Goal: Task Accomplishment & Management: Complete application form

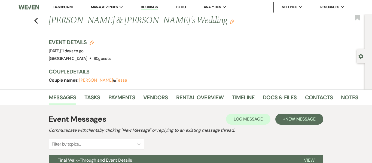
click at [68, 7] on link "Dashboard" at bounding box center [63, 7] width 20 height 5
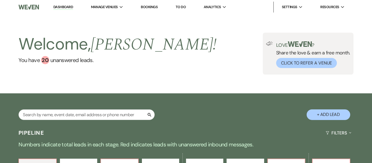
click at [330, 113] on button "+ Add Lead" at bounding box center [329, 115] width 44 height 11
click at [326, 118] on button "+ Add Lead" at bounding box center [329, 115] width 44 height 11
click at [327, 74] on div "Love ? Share the love & earn a free month. Click to Refer a Venue" at bounding box center [308, 54] width 91 height 42
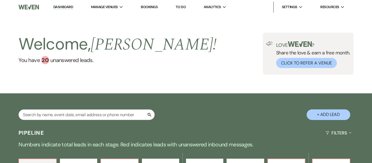
click at [316, 72] on div "Love ? Share the love & earn a free month. Click to Refer a Venue" at bounding box center [308, 54] width 91 height 42
click at [229, 50] on div "Welcome, Dave ! You have 20 unanswered lead s . Love ? Share the love & earn a …" at bounding box center [186, 54] width 372 height 42
click at [320, 116] on button "+ Add Lead" at bounding box center [329, 115] width 44 height 11
select select "637"
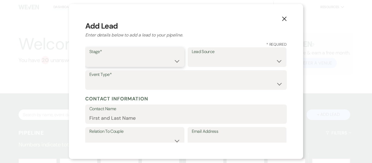
click at [174, 60] on select "Inquiry Follow Up Tour Requested Tour Confirmed Toured Proposal Sent Booked Lost" at bounding box center [134, 61] width 91 height 11
select select "1"
click at [89, 56] on select "Inquiry Follow Up Tour Requested Tour Confirmed Toured Proposal Sent Booked Lost" at bounding box center [134, 61] width 91 height 11
click at [235, 64] on select "Weven Venue Website Instagram Facebook Pinterest Google The Knot Wedding Wire H…" at bounding box center [237, 61] width 91 height 11
select select "22"
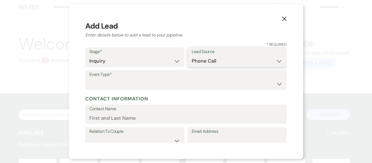
click at [192, 56] on select "Weven Venue Website Instagram Facebook Pinterest Google The Knot Wedding Wire H…" at bounding box center [237, 61] width 91 height 11
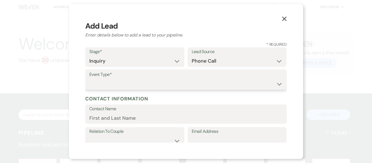
click at [217, 84] on select "Wedding Anniversary Party Baby Shower Bachelorette / Bachelor Party Birthday Pa…" at bounding box center [185, 84] width 193 height 11
select select "4"
click at [89, 79] on select "Wedding Anniversary Party Baby Shower Bachelorette / Bachelor Party Birthday Pa…" at bounding box center [185, 84] width 193 height 11
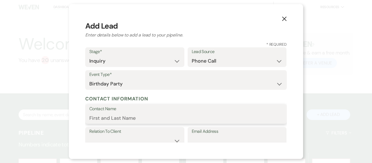
click at [145, 119] on input "Contact Name" at bounding box center [185, 118] width 193 height 11
click at [286, 19] on icon "X" at bounding box center [284, 18] width 5 height 5
